Goal: Find specific page/section: Find specific page/section

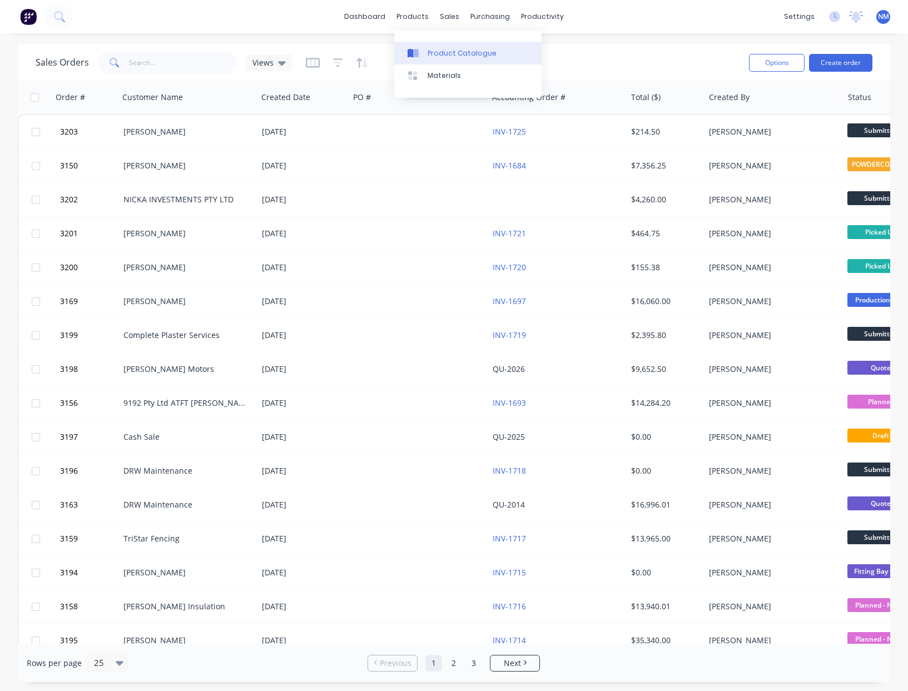
click at [436, 54] on div "Product Catalogue" at bounding box center [461, 53] width 69 height 10
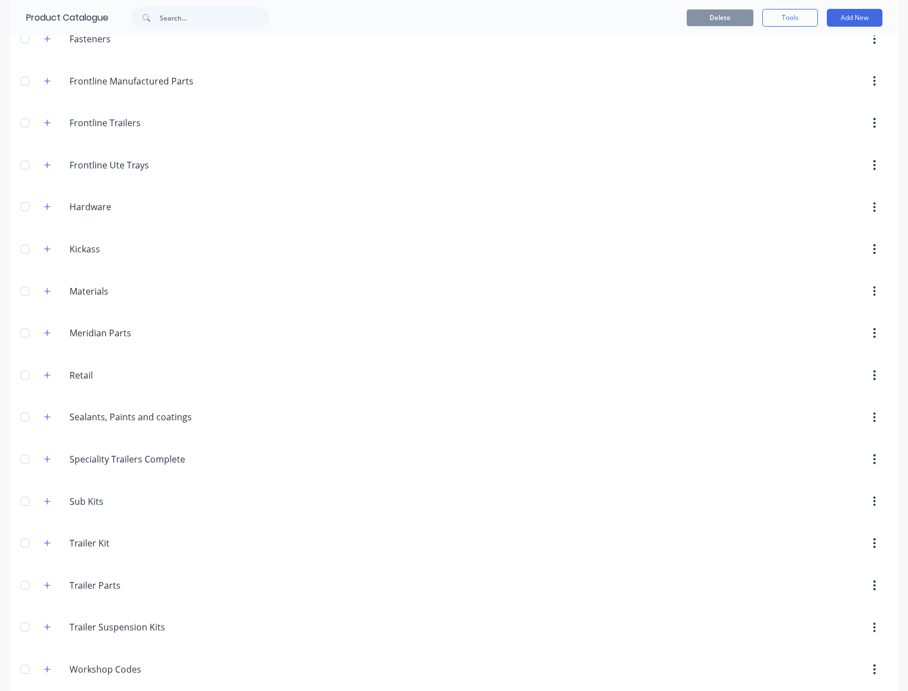
scroll to position [187, 0]
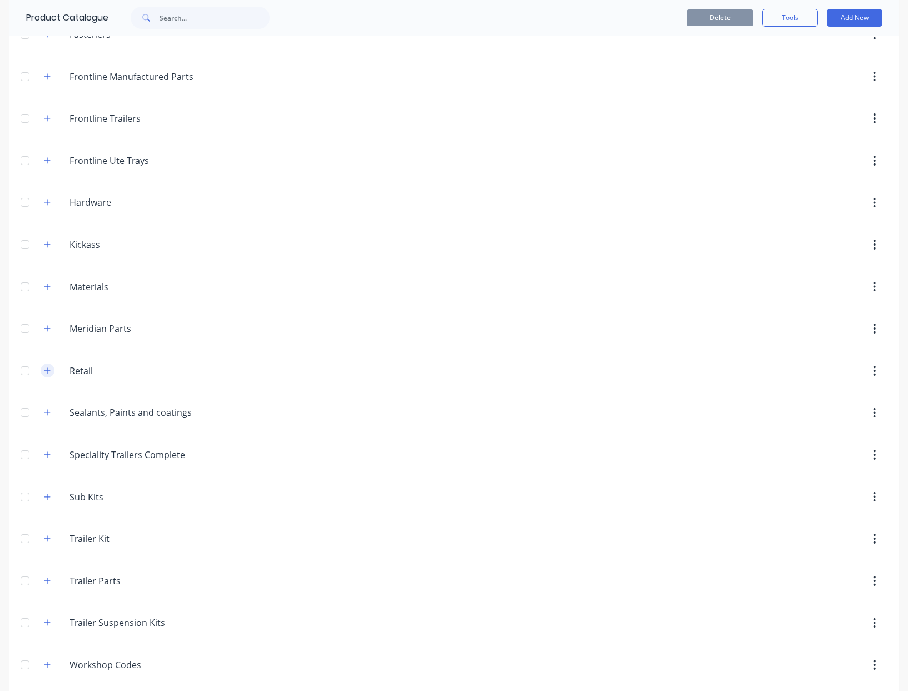
click at [45, 371] on icon "button" at bounding box center [47, 371] width 7 height 8
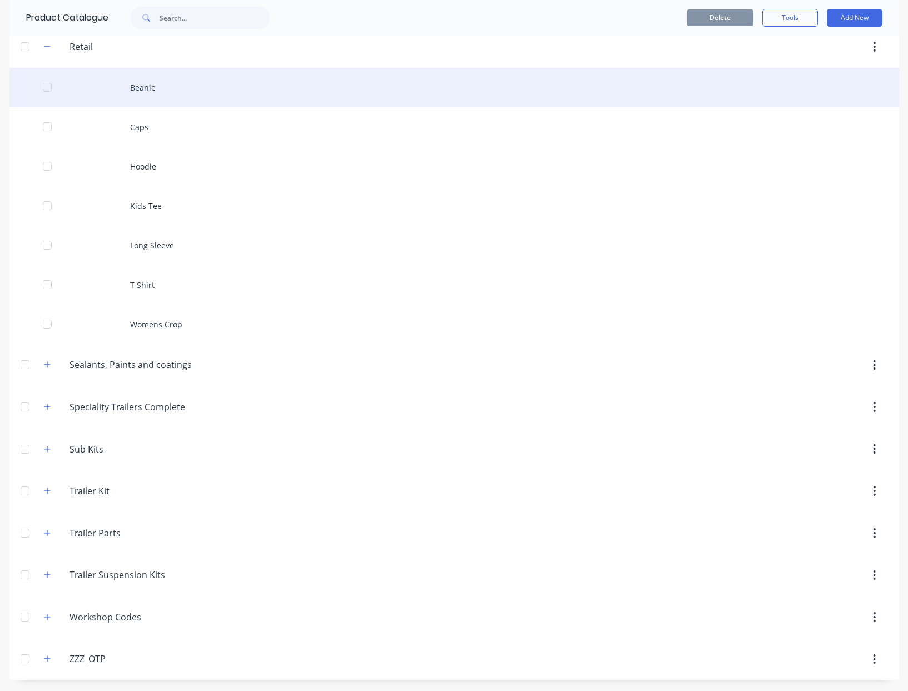
scroll to position [0, 0]
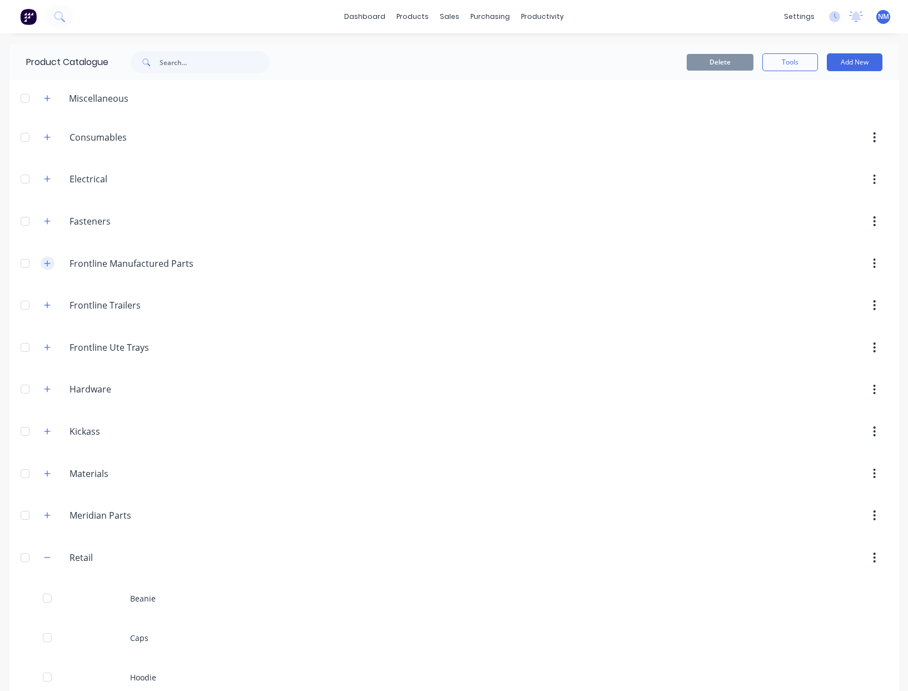
click at [41, 259] on button "button" at bounding box center [48, 263] width 14 height 14
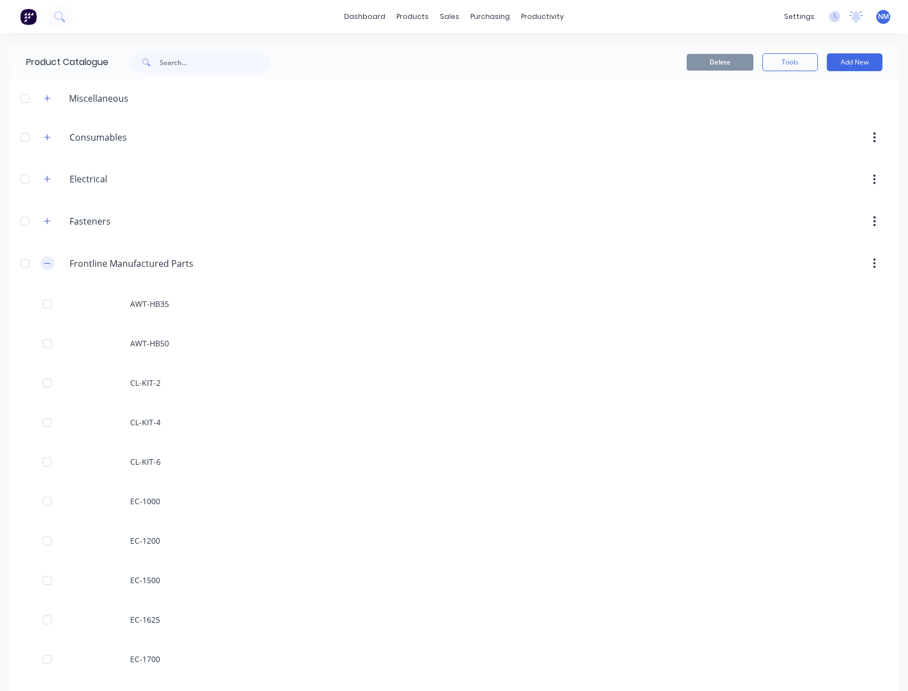
click at [48, 266] on button "button" at bounding box center [48, 263] width 14 height 14
